Goal: Information Seeking & Learning: Learn about a topic

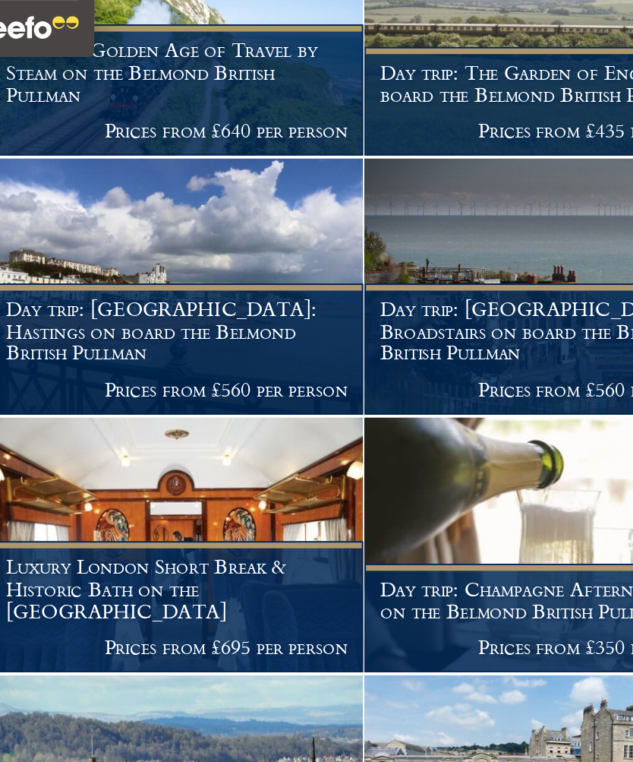
scroll to position [382, 0]
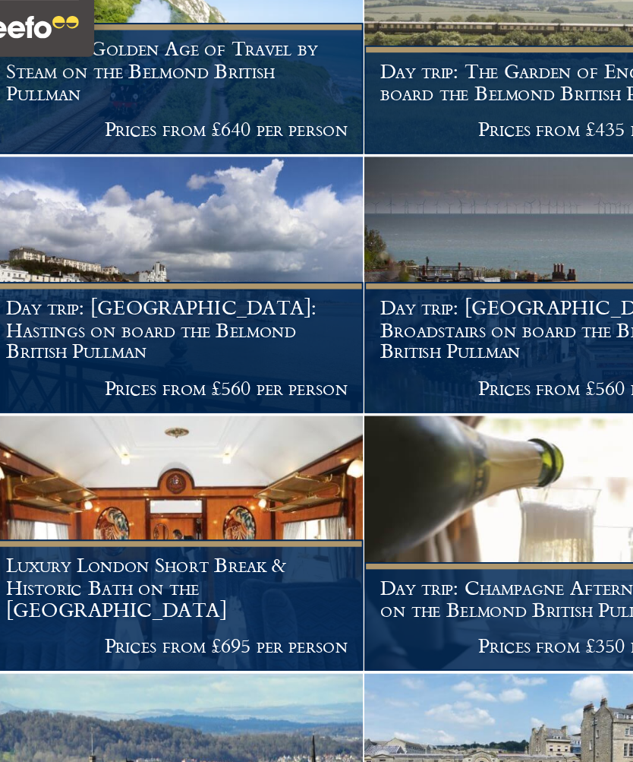
click at [137, 623] on h1 "Luxury London Short Break & Historic Bath on the British Pullman" at bounding box center [114, 641] width 185 height 36
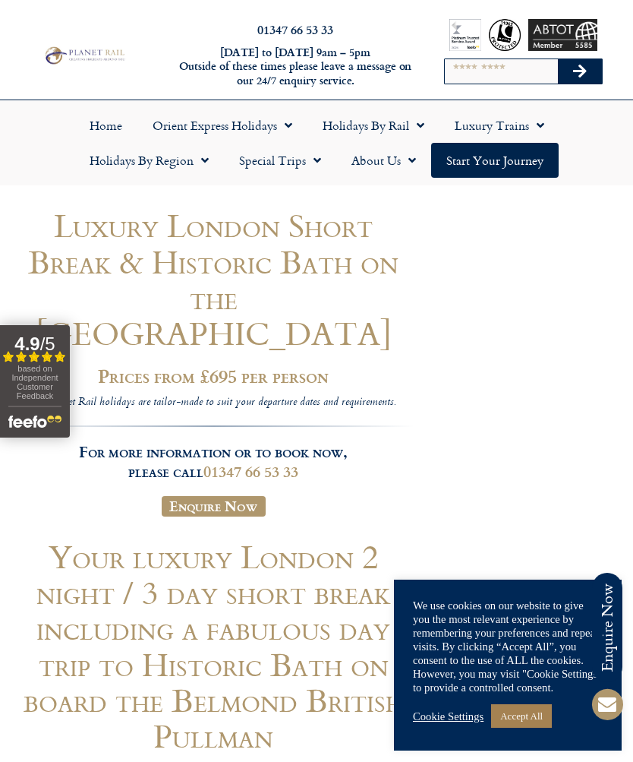
click at [295, 159] on link "Special Trips" at bounding box center [280, 160] width 112 height 35
click at [316, 201] on link "Latest Experiences" at bounding box center [297, 195] width 147 height 35
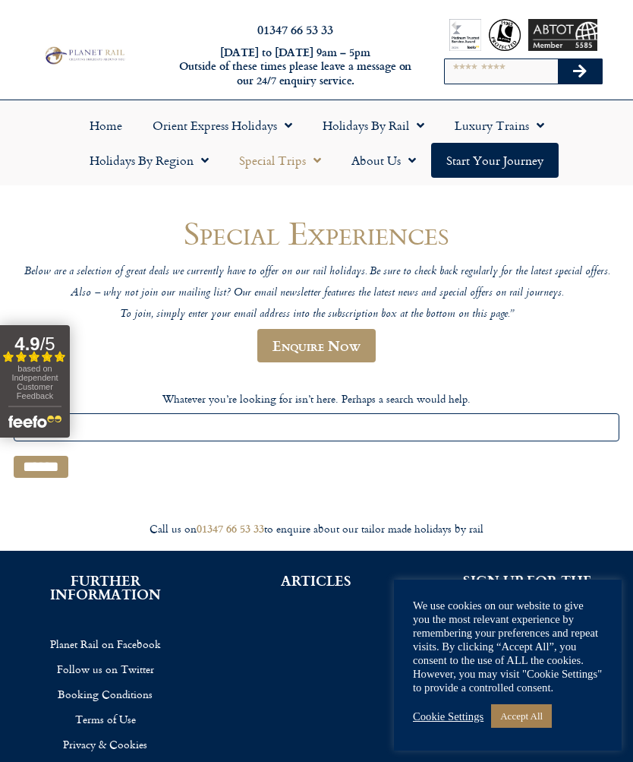
click at [278, 125] on span "Menu" at bounding box center [284, 125] width 15 height 27
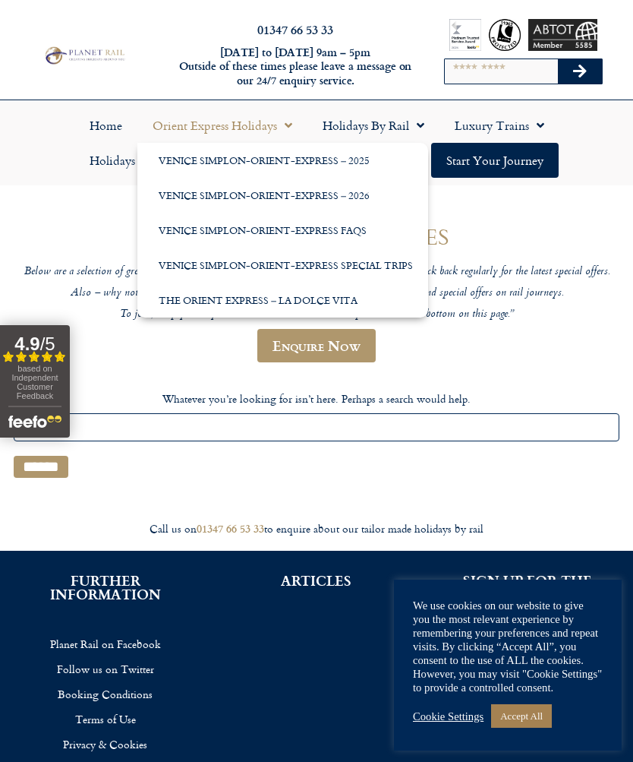
click at [323, 159] on link "Venice Simplon-Orient-Express – 2025" at bounding box center [282, 160] width 291 height 35
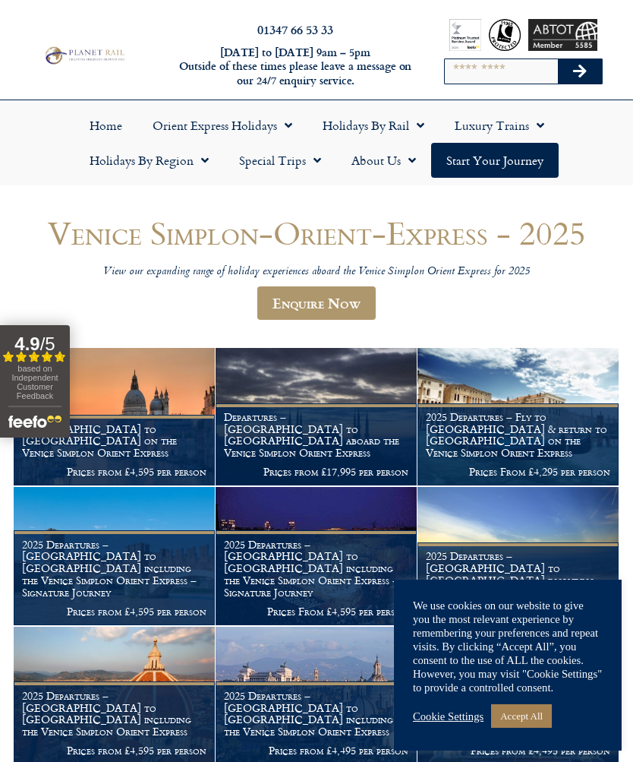
click at [532, 123] on span "Menu" at bounding box center [536, 125] width 15 height 27
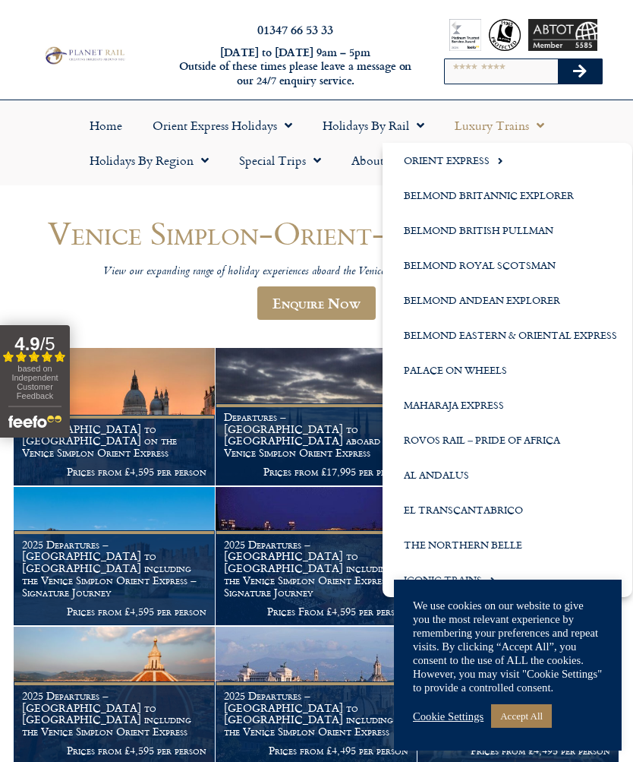
click at [199, 167] on span "Menu" at bounding box center [201, 160] width 15 height 27
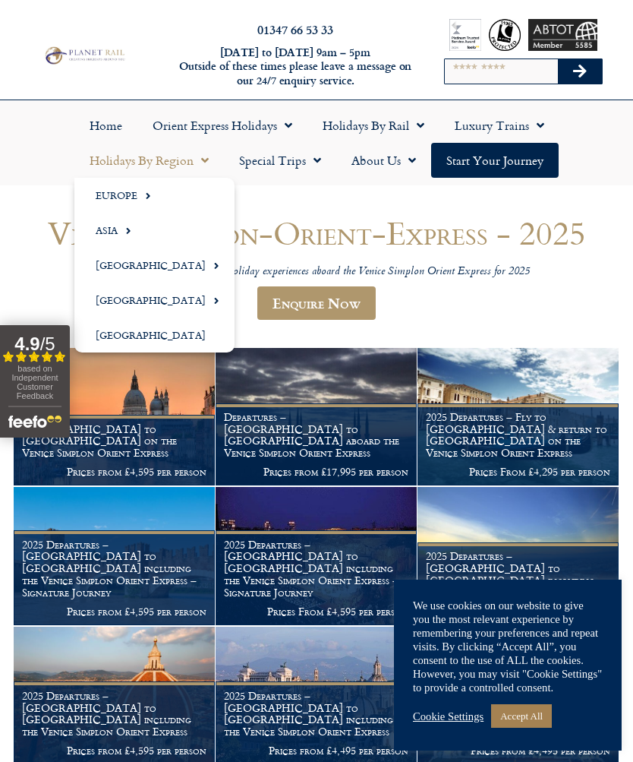
click at [438, 300] on header "Venice Simplon-Orient-Express - 2025 View our expanding range of holiday experi…" at bounding box center [317, 274] width 606 height 119
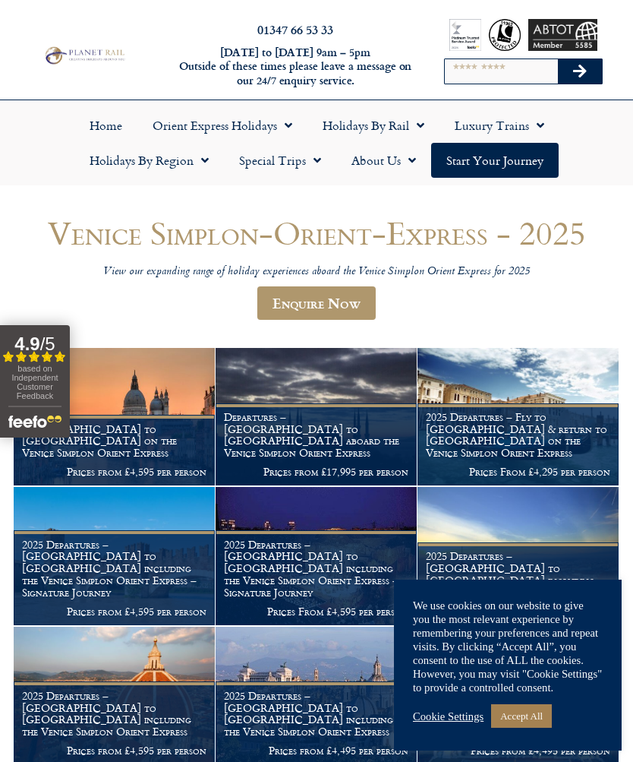
click at [308, 164] on span "Menu" at bounding box center [313, 160] width 15 height 27
click at [318, 161] on span "Menu" at bounding box center [313, 160] width 15 height 27
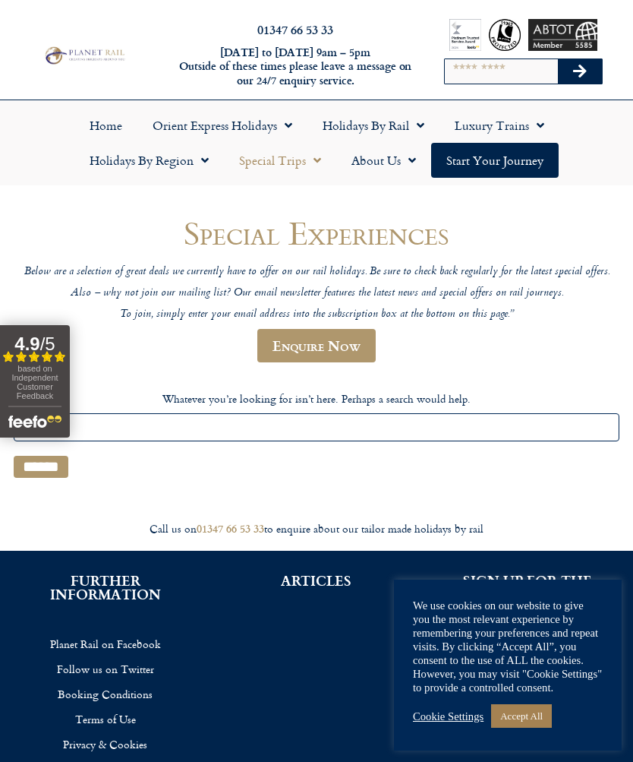
click at [508, 159] on link "Start your Journey" at bounding box center [495, 160] width 128 height 35
